Goal: Subscribe to service/newsletter

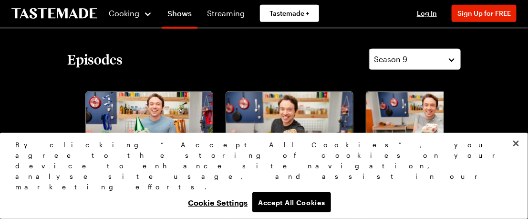
scroll to position [238, 0]
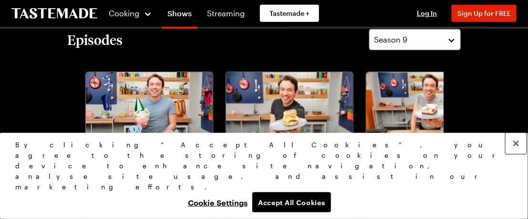
click at [517, 154] on button "Close" at bounding box center [516, 143] width 21 height 21
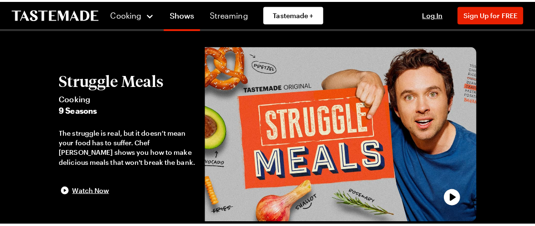
scroll to position [0, 0]
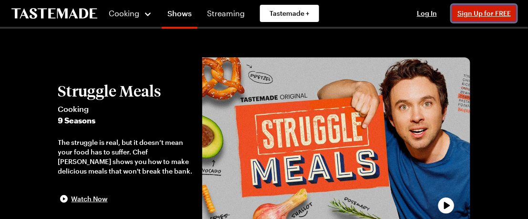
click at [478, 14] on span "Sign Up for FREE" at bounding box center [484, 13] width 53 height 8
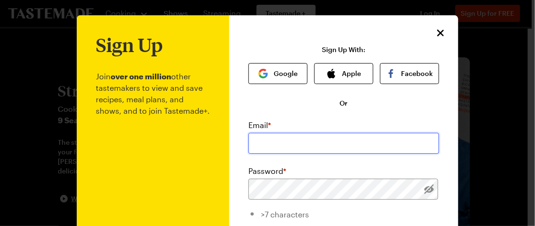
click at [302, 139] on input "email" at bounding box center [344, 143] width 191 height 21
type input "[EMAIL_ADDRESS][DOMAIN_NAME]"
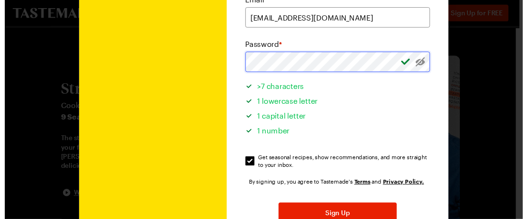
scroll to position [143, 0]
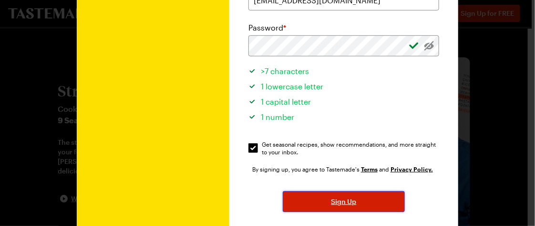
click at [364, 205] on button "Sign Up" at bounding box center [344, 201] width 122 height 21
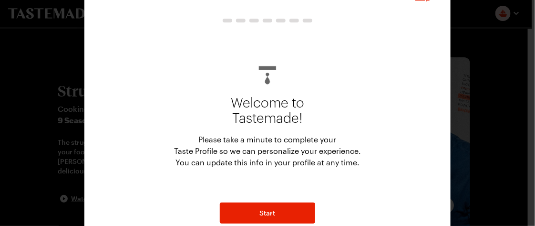
scroll to position [34, 0]
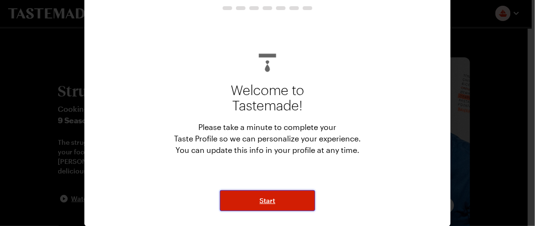
click at [291, 199] on button "Start" at bounding box center [267, 200] width 95 height 21
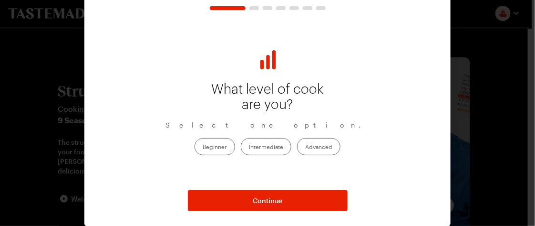
click at [277, 147] on label "Intermediate" at bounding box center [266, 146] width 51 height 17
click at [249, 147] on input "Intermediate" at bounding box center [249, 147] width 0 height 0
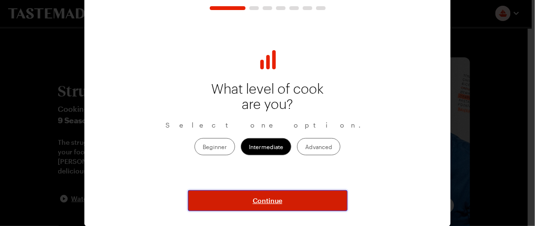
click at [287, 200] on button "Continue" at bounding box center [268, 200] width 160 height 21
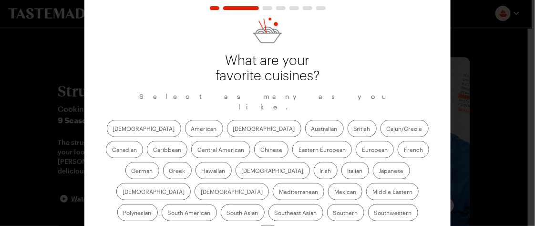
scroll to position [59, 0]
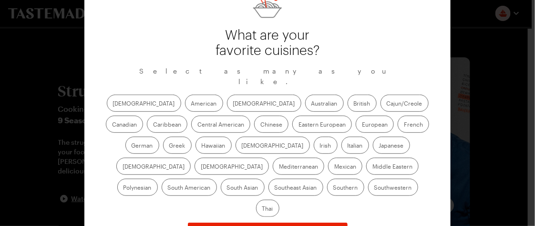
click at [324, 157] on label "Mediterranean" at bounding box center [299, 165] width 52 height 17
click at [279, 167] on input "Mediterranean" at bounding box center [279, 167] width 0 height 0
click at [328, 157] on label "Mexican" at bounding box center [345, 165] width 34 height 17
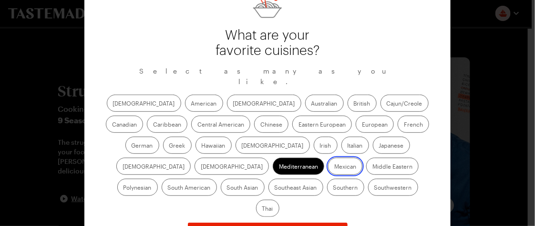
click at [334, 167] on input "Mexican" at bounding box center [334, 167] width 0 height 0
click at [185, 94] on label "American" at bounding box center [204, 102] width 38 height 17
click at [191, 104] on input "American" at bounding box center [191, 104] width 0 height 0
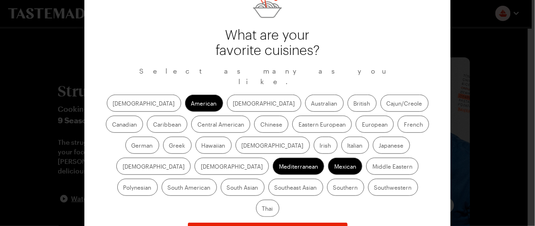
click at [143, 115] on label "Canadian" at bounding box center [124, 123] width 37 height 17
click at [112, 125] on input "Canadian" at bounding box center [112, 125] width 0 height 0
click at [159, 136] on label "German" at bounding box center [142, 144] width 34 height 17
click at [132, 146] on input "German" at bounding box center [132, 146] width 0 height 0
click at [398, 115] on label "French" at bounding box center [413, 123] width 31 height 17
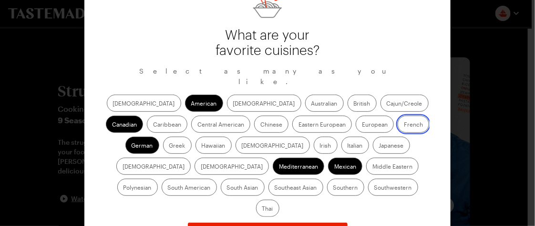
click at [404, 125] on input "French" at bounding box center [404, 125] width 0 height 0
click at [192, 136] on label "Greek" at bounding box center [177, 144] width 29 height 17
click at [169, 146] on input "Greek" at bounding box center [169, 146] width 0 height 0
click at [342, 136] on label "Italian" at bounding box center [356, 144] width 28 height 17
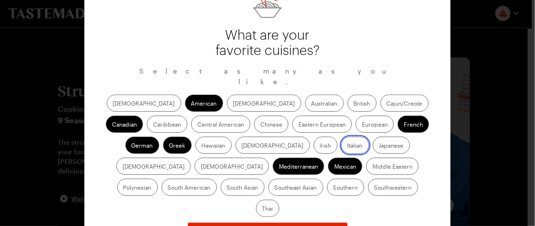
click at [348, 146] on input "Italian" at bounding box center [348, 146] width 0 height 0
click at [314, 136] on label "Irish" at bounding box center [326, 144] width 24 height 17
click at [320, 146] on input "Irish" at bounding box center [320, 146] width 0 height 0
click at [196, 136] on label "Hawaiian" at bounding box center [214, 144] width 36 height 17
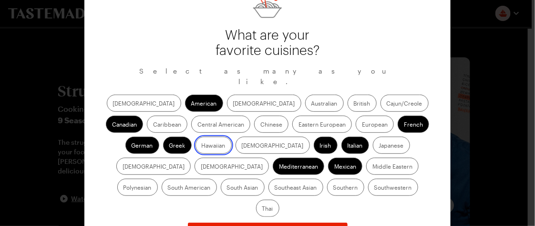
click at [202, 146] on input "Hawaiian" at bounding box center [202, 146] width 0 height 0
click at [368, 178] on label "Southwestern" at bounding box center [393, 186] width 50 height 17
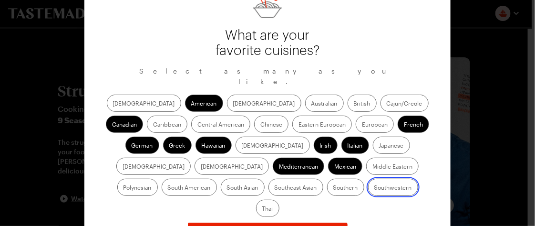
click at [375, 188] on input "Southwestern" at bounding box center [375, 188] width 0 height 0
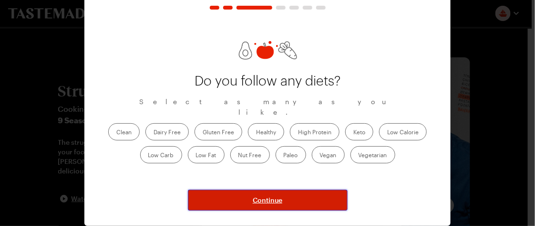
scroll to position [34, 0]
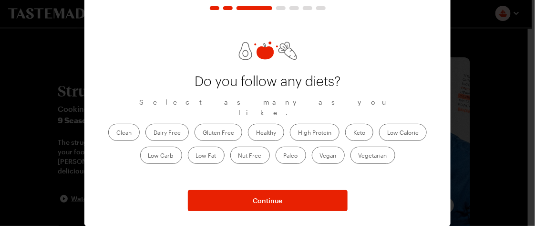
click at [268, 127] on label "Healthy" at bounding box center [266, 132] width 36 height 17
click at [256, 133] on input "Healthy" at bounding box center [256, 133] width 0 height 0
click at [114, 130] on label "Clean" at bounding box center [123, 132] width 31 height 17
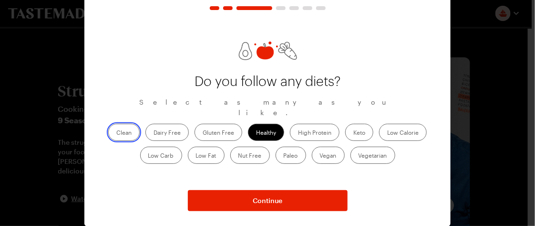
click at [116, 133] on input "Clean" at bounding box center [116, 133] width 0 height 0
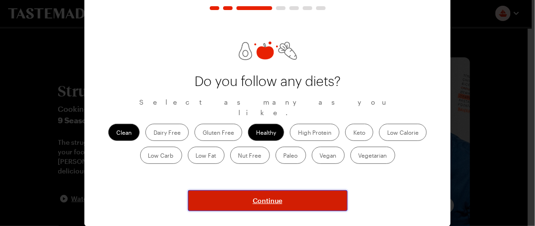
click at [275, 203] on span "Continue" at bounding box center [268, 201] width 30 height 10
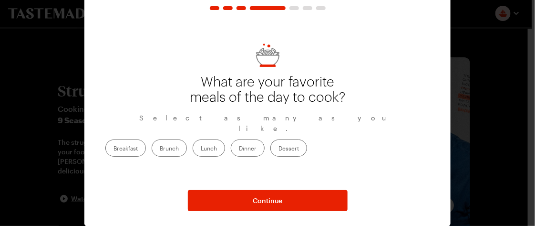
click at [265, 145] on label "Dinner" at bounding box center [248, 147] width 34 height 17
click at [239, 149] on input "Dinner" at bounding box center [239, 149] width 0 height 0
click at [225, 143] on label "Lunch" at bounding box center [209, 147] width 32 height 17
click at [201, 149] on input "Lunch" at bounding box center [201, 149] width 0 height 0
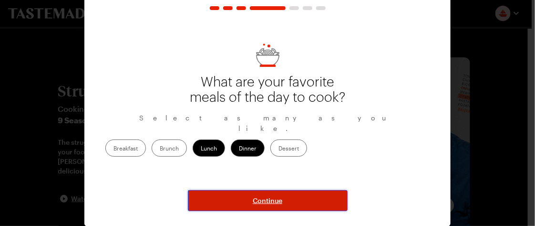
click at [270, 204] on span "Continue" at bounding box center [268, 201] width 30 height 10
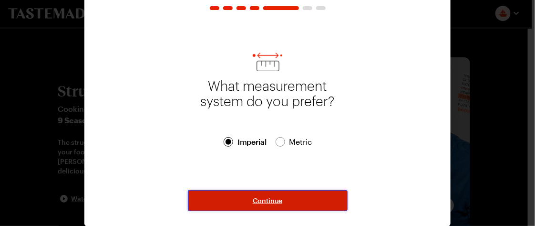
click at [260, 198] on span "Continue" at bounding box center [268, 201] width 30 height 10
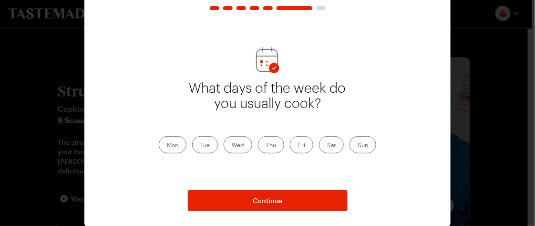
click at [171, 143] on label "Mon" at bounding box center [173, 144] width 28 height 17
click at [167, 146] on input "Mon" at bounding box center [167, 146] width 0 height 0
click at [198, 142] on label "Tue" at bounding box center [205, 144] width 26 height 17
click at [204, 144] on label "Tue" at bounding box center [205, 144] width 26 height 17
click at [200, 146] on input "Tue" at bounding box center [200, 146] width 0 height 0
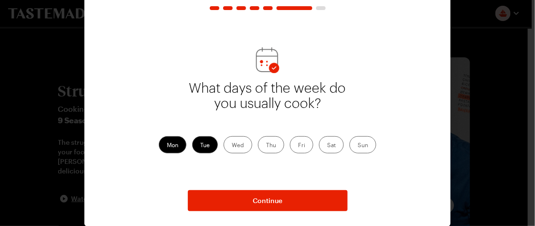
click at [227, 143] on label "Wed" at bounding box center [238, 144] width 29 height 17
click at [232, 146] on input "Wed" at bounding box center [232, 146] width 0 height 0
click at [270, 146] on label "Thu" at bounding box center [271, 144] width 26 height 17
click at [266, 146] on input "Thu" at bounding box center [266, 146] width 0 height 0
click at [296, 146] on label "Fri" at bounding box center [301, 144] width 23 height 17
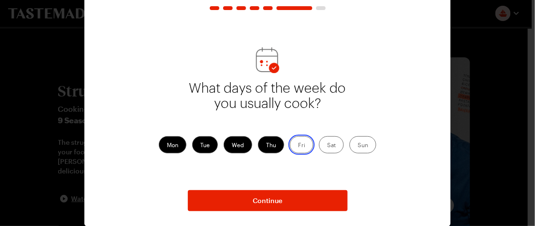
click at [298, 146] on input "Fri" at bounding box center [298, 146] width 0 height 0
click at [322, 146] on label "Sat" at bounding box center [331, 144] width 25 height 17
click at [327, 146] on input "Sat" at bounding box center [327, 146] width 0 height 0
drag, startPoint x: 359, startPoint y: 143, endPoint x: 346, endPoint y: 145, distance: 13.6
click at [358, 143] on label "Sun" at bounding box center [363, 144] width 27 height 17
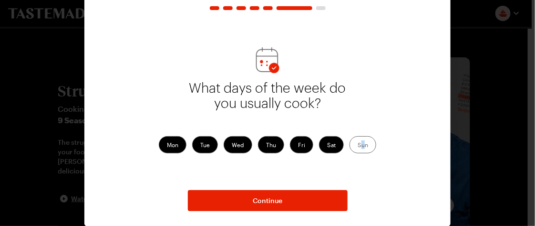
click at [361, 140] on label "Sun" at bounding box center [363, 144] width 27 height 17
click at [358, 146] on input "Sun" at bounding box center [358, 146] width 0 height 0
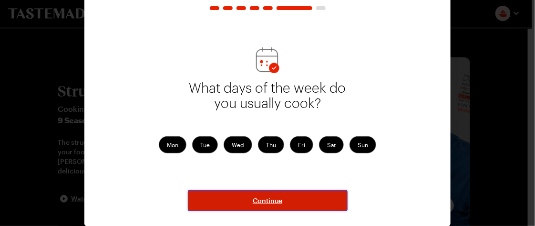
click at [297, 204] on button "Continue" at bounding box center [268, 200] width 160 height 21
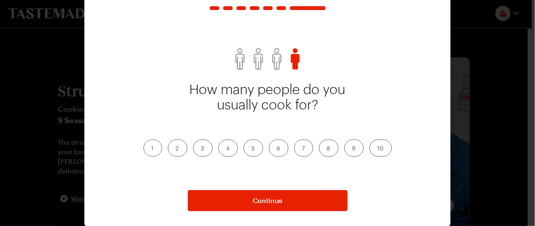
click at [200, 148] on label "3" at bounding box center [203, 147] width 20 height 17
click at [201, 149] on input "3" at bounding box center [201, 149] width 0 height 0
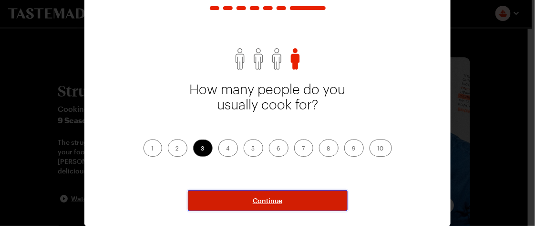
click at [232, 197] on button "Continue" at bounding box center [268, 200] width 160 height 21
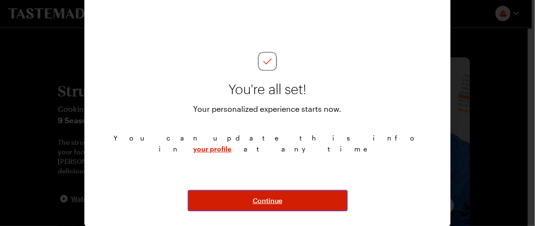
click at [244, 207] on button "Continue" at bounding box center [268, 200] width 160 height 21
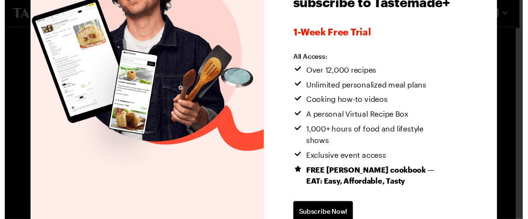
scroll to position [0, 97]
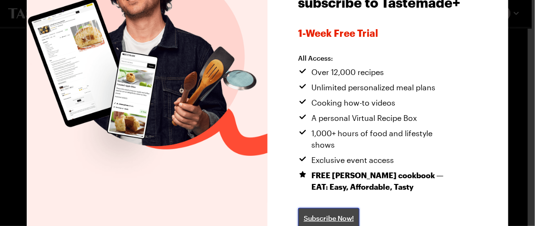
drag, startPoint x: 409, startPoint y: 206, endPoint x: 341, endPoint y: 207, distance: 67.8
click at [341, 213] on span "Subscribe Now!" at bounding box center [329, 218] width 50 height 10
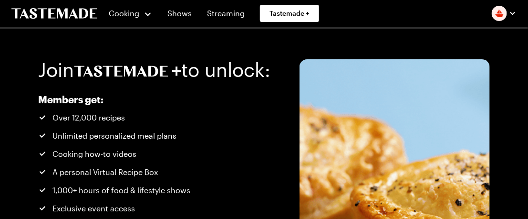
scroll to position [0, 87]
